Goal: Task Accomplishment & Management: Use online tool/utility

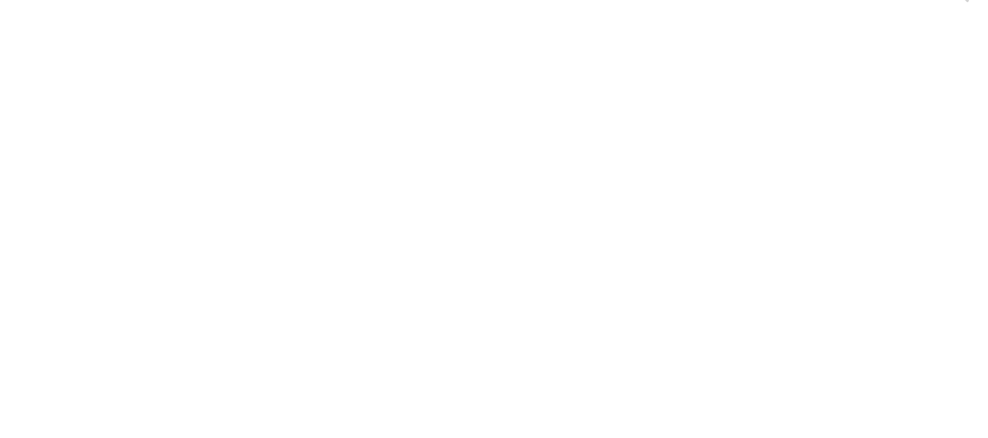
scroll to position [36, 0]
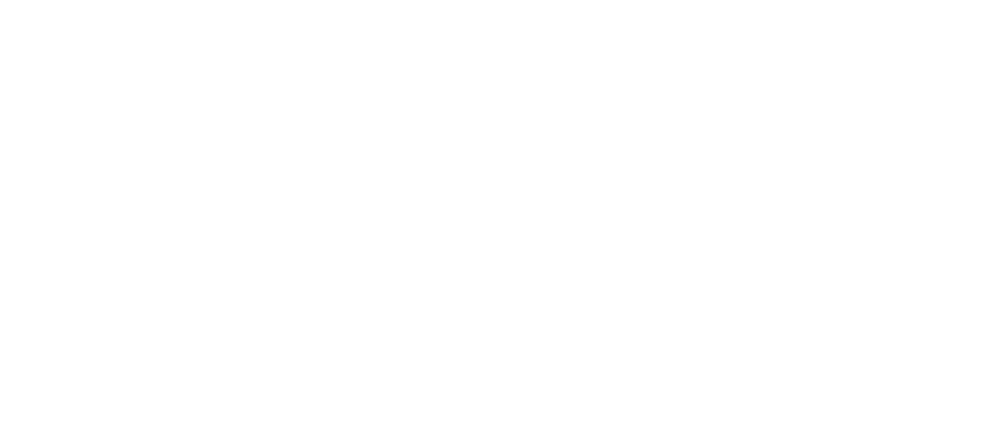
scroll to position [0, 0]
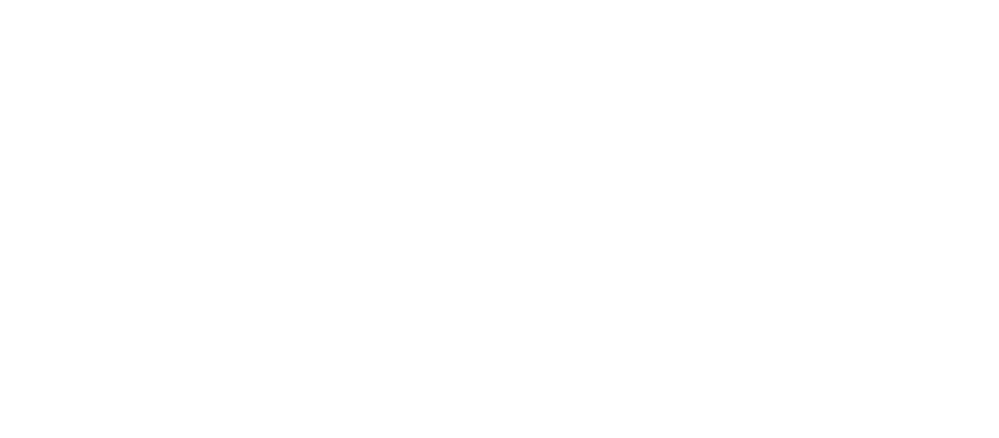
type input "General [PERSON_NAME] 2025"
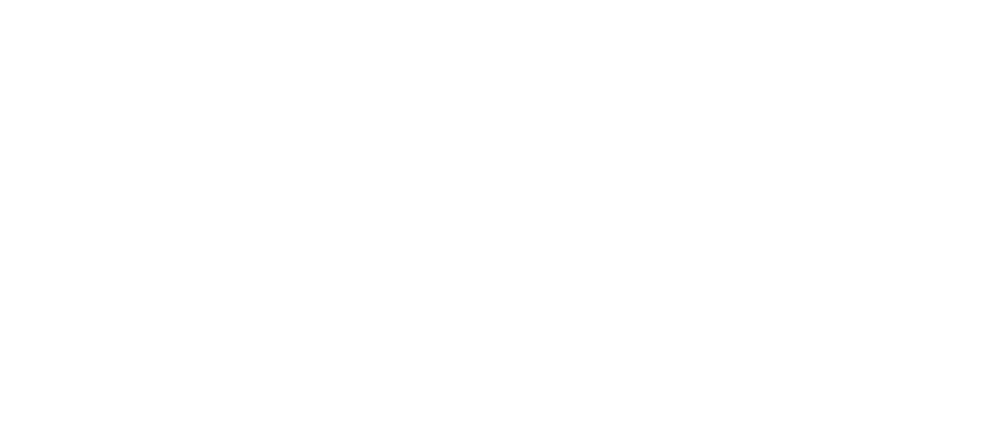
type input "Primerizas [PERSON_NAME] 2025"
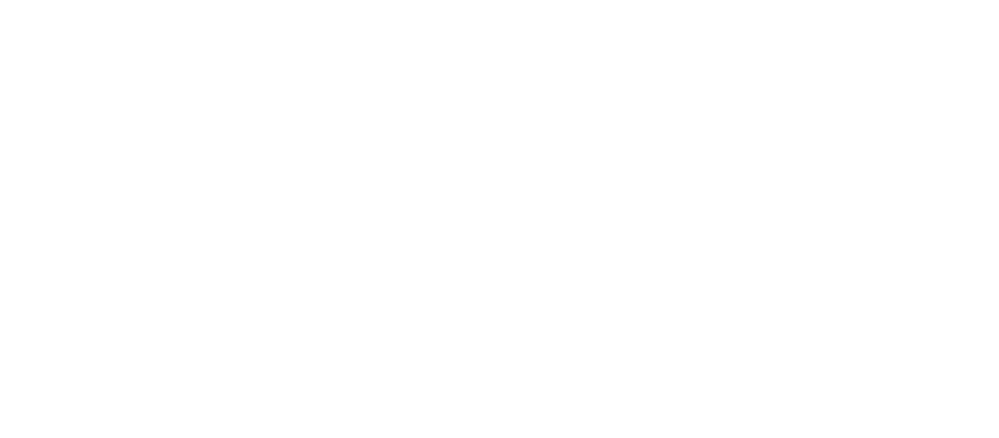
type input "Hembras [PERSON_NAME] 2025"
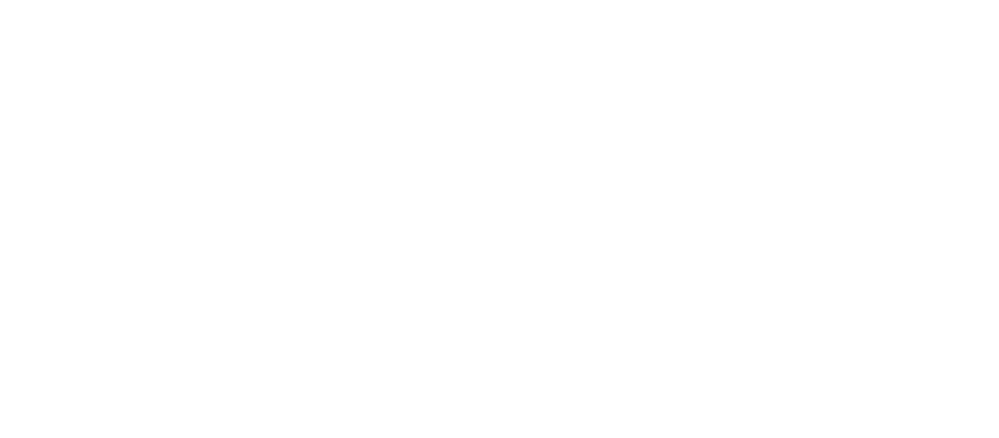
type input "J"
type input "Precebo [PERSON_NAME] 2025"
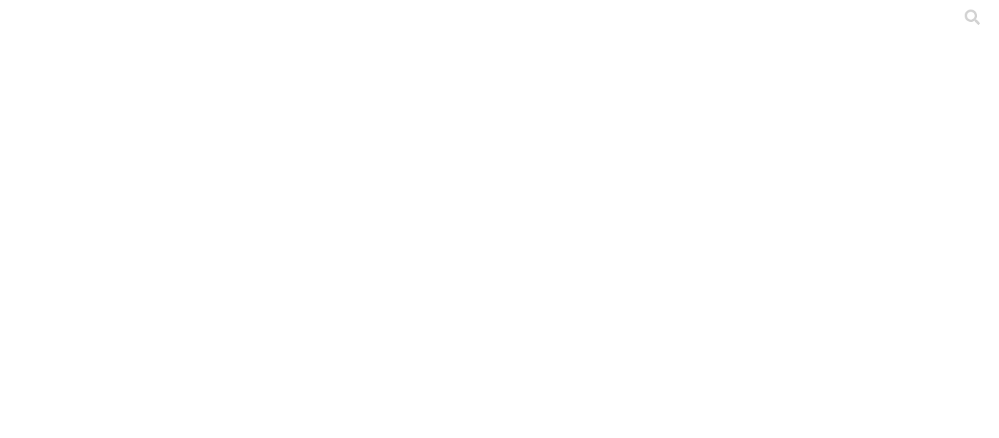
click at [558, 195] on icon at bounding box center [505, 219] width 146 height 146
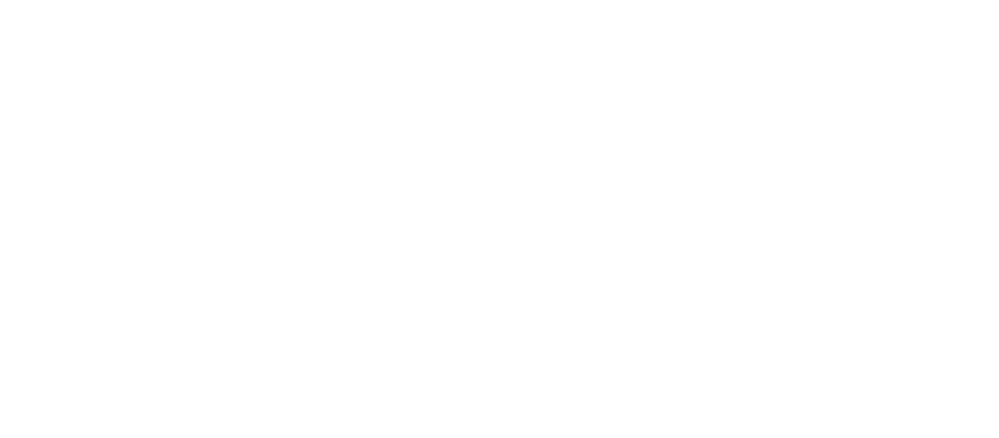
type input "[PERSON_NAME] 2025"
